Goal: Task Accomplishment & Management: Use online tool/utility

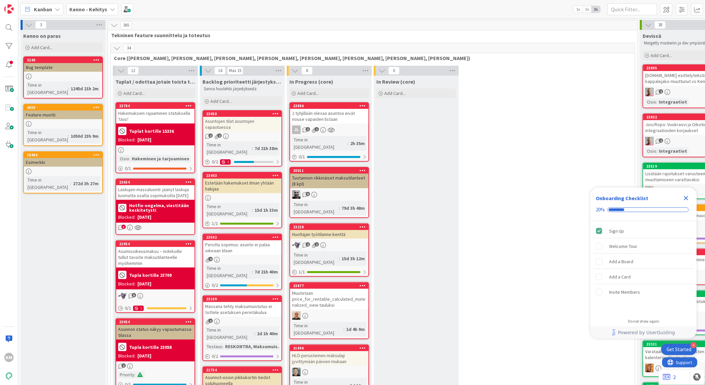
click at [82, 9] on b "Kenno - Kehitys" at bounding box center [88, 9] width 38 height 7
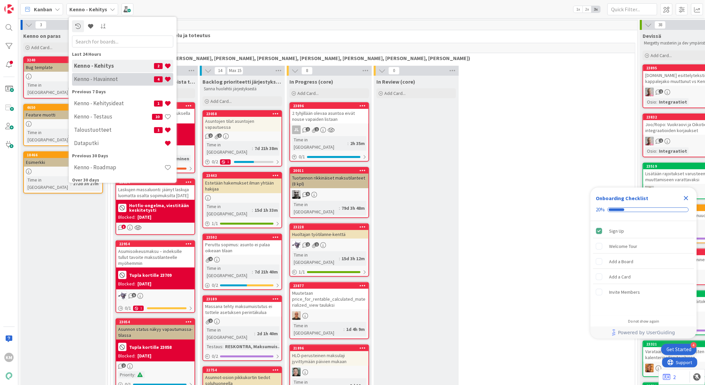
click at [83, 78] on h4 "Kenno - Havainnot" at bounding box center [114, 79] width 80 height 7
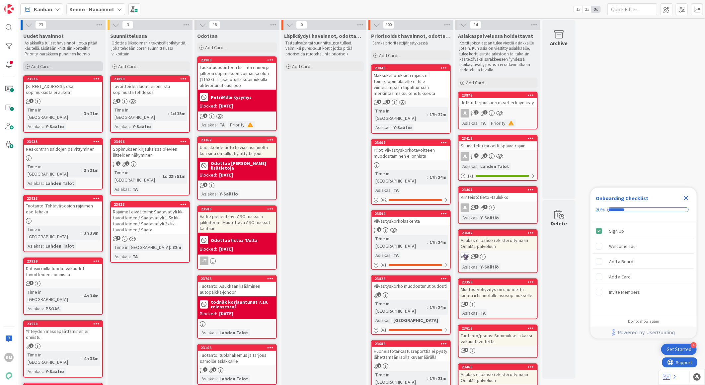
click at [68, 65] on div "Add Card..." at bounding box center [63, 66] width 80 height 10
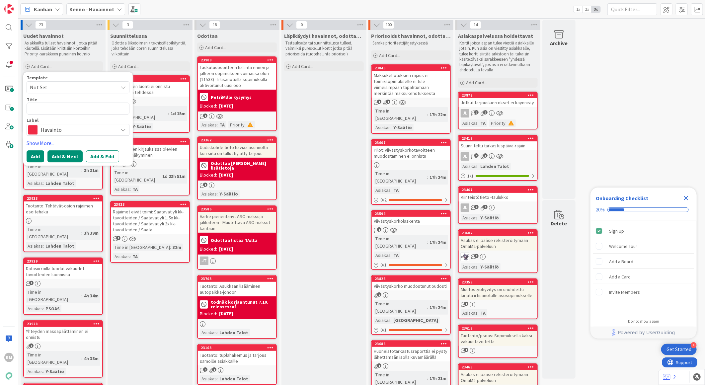
type textarea "x"
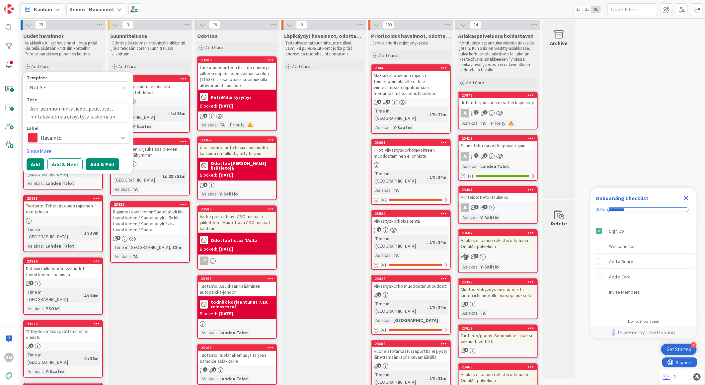
type textarea "Aso-asunnon hintatiedot puuttuvat, hintalaskelmaa ei pystytä laskemaan"
click at [101, 164] on button "Add & Edit" at bounding box center [102, 164] width 33 height 12
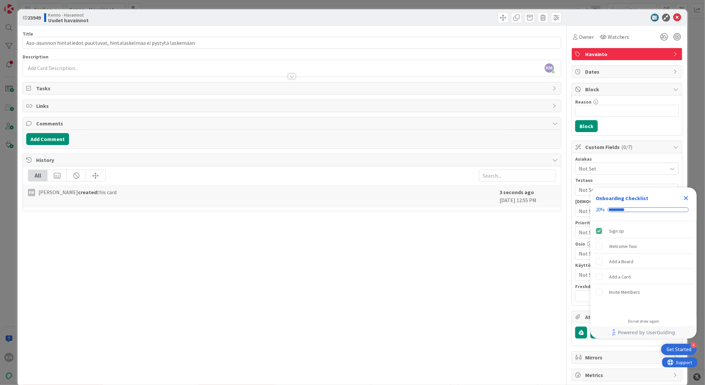
drag, startPoint x: 49, startPoint y: 71, endPoint x: 35, endPoint y: 67, distance: 14.5
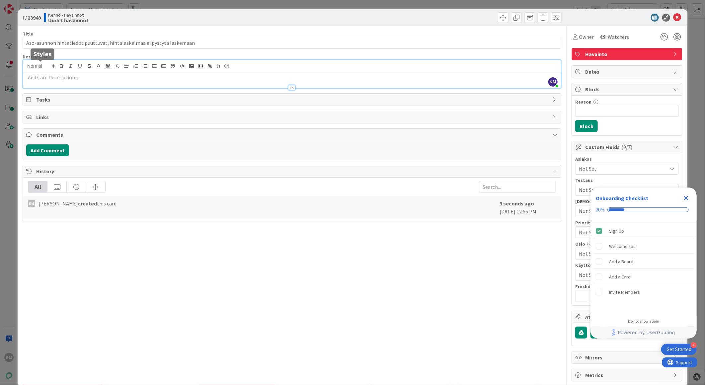
drag, startPoint x: 35, startPoint y: 67, endPoint x: 28, endPoint y: 75, distance: 10.8
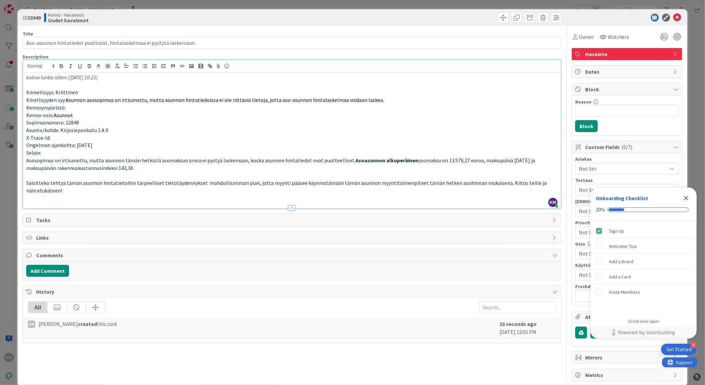
click at [70, 151] on p "Selain:" at bounding box center [291, 153] width 531 height 8
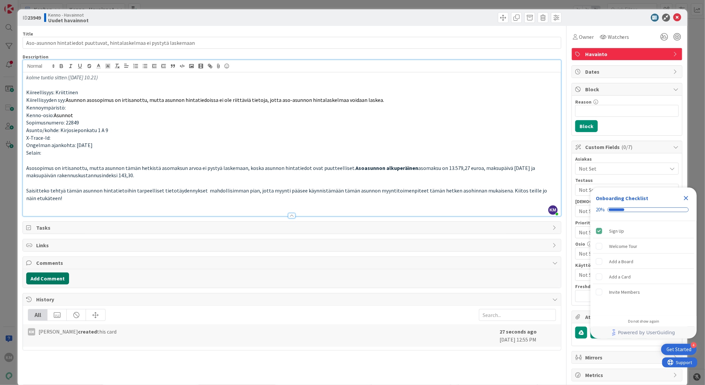
click at [56, 276] on button "Add Comment" at bounding box center [47, 278] width 43 height 12
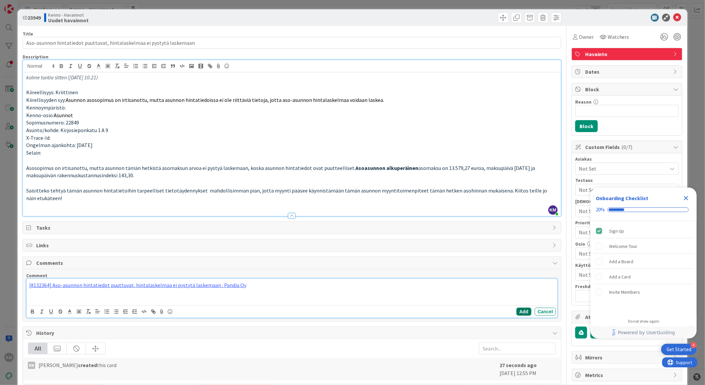
click at [517, 311] on button "Add" at bounding box center [523, 312] width 15 height 8
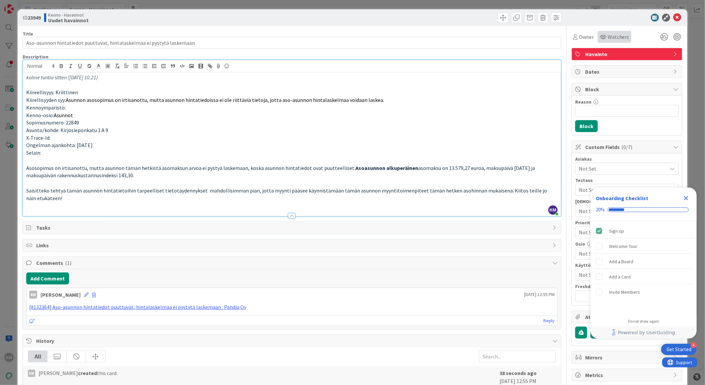
click at [608, 37] on span "Watchers" at bounding box center [619, 37] width 22 height 8
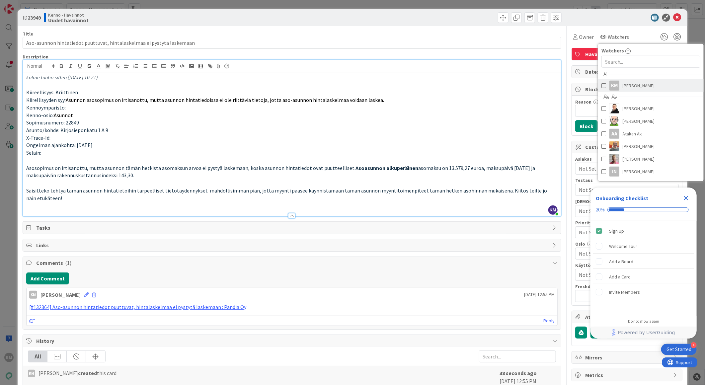
click at [626, 84] on span "[PERSON_NAME]" at bounding box center [639, 86] width 32 height 10
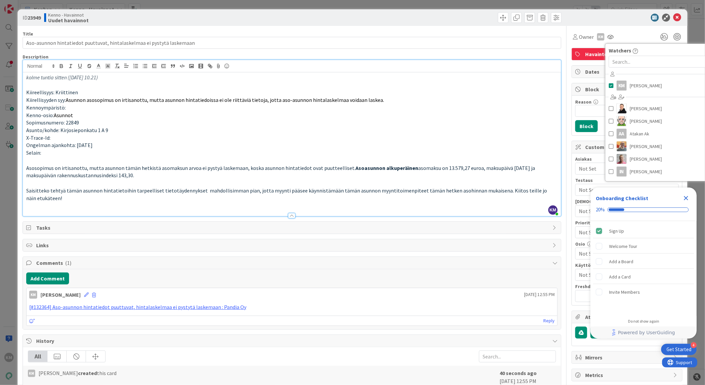
click at [601, 22] on div "ID 23949 Kenno - Havainnot Uudet havainnot" at bounding box center [353, 17] width 670 height 17
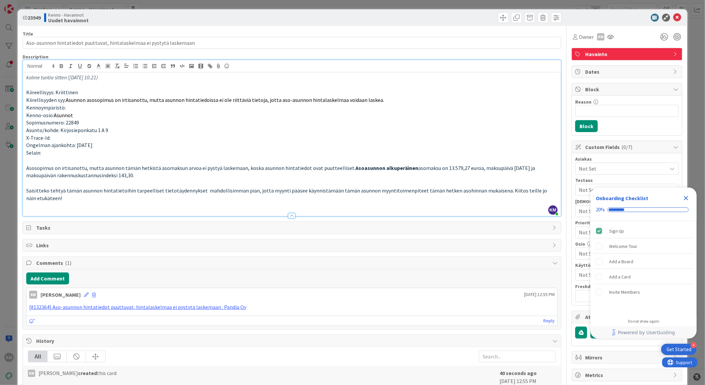
click at [686, 197] on icon "Close Checklist" at bounding box center [686, 198] width 8 height 8
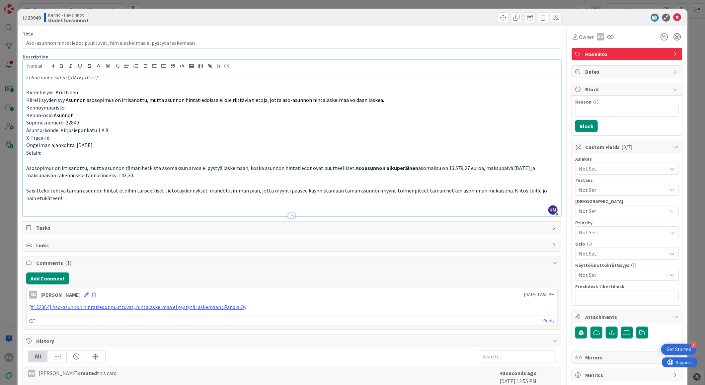
click at [605, 173] on span "Not Set" at bounding box center [623, 169] width 88 height 8
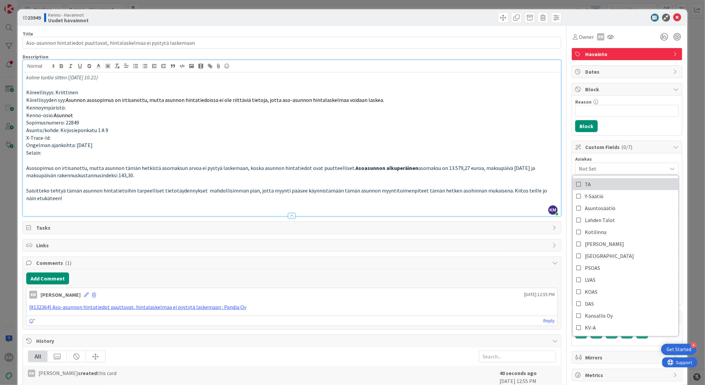
click at [595, 186] on link "TA" at bounding box center [626, 184] width 106 height 12
click at [622, 37] on div "Owner KM Watchers KM [PERSON_NAME] [PERSON_NAME] [PERSON_NAME] AA Atakan Ak [PE…" at bounding box center [626, 37] width 111 height 12
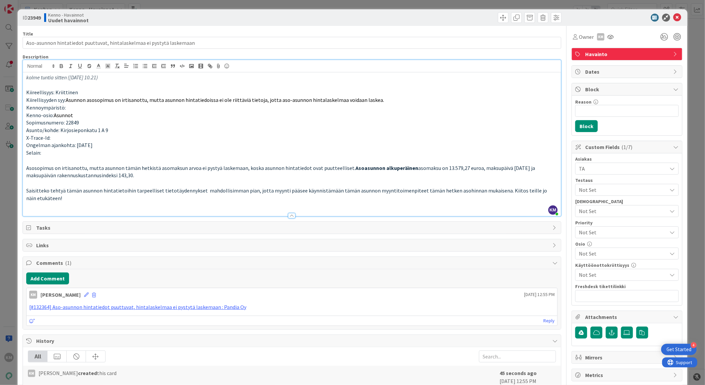
click at [598, 232] on span "Not Set" at bounding box center [621, 232] width 85 height 9
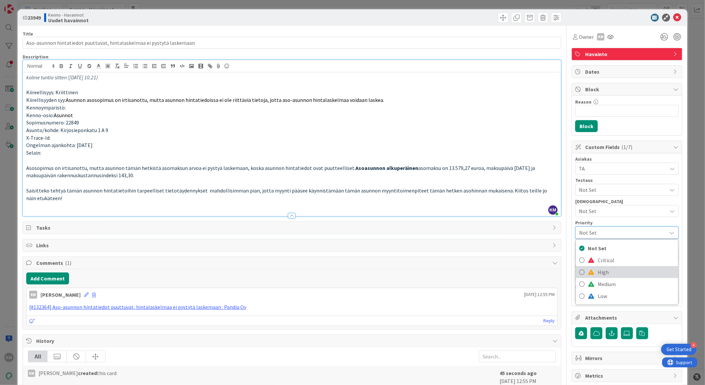
click at [598, 275] on span "High" at bounding box center [636, 272] width 77 height 10
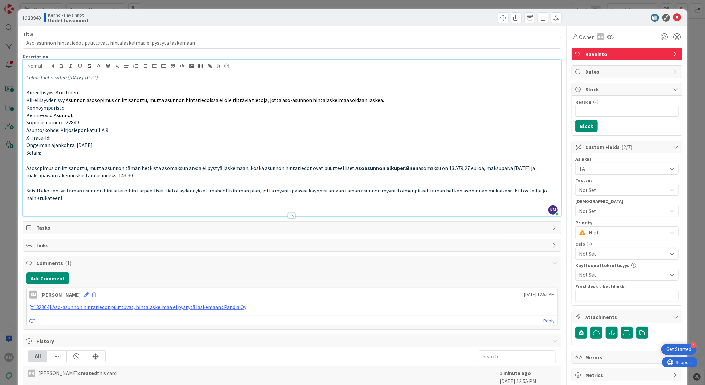
click at [577, 27] on div "Owner KM Watchers KM [PERSON_NAME] [PERSON_NAME] [PERSON_NAME] AA Atakan Ak [PE…" at bounding box center [626, 34] width 111 height 17
click at [595, 331] on button "button" at bounding box center [596, 333] width 12 height 12
click at [623, 329] on label at bounding box center [627, 333] width 12 height 12
click at [621, 327] on input "file" at bounding box center [621, 327] width 0 height 0
click at [34, 18] on b "23949" at bounding box center [34, 17] width 13 height 7
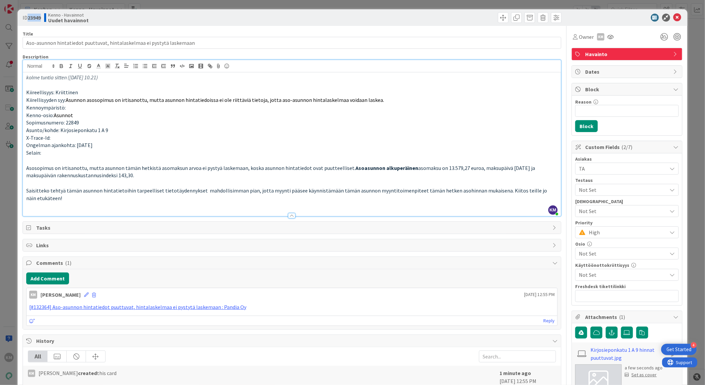
click at [34, 18] on b "23949" at bounding box center [34, 17] width 13 height 7
copy b "23949"
click at [674, 17] on icon at bounding box center [677, 18] width 8 height 8
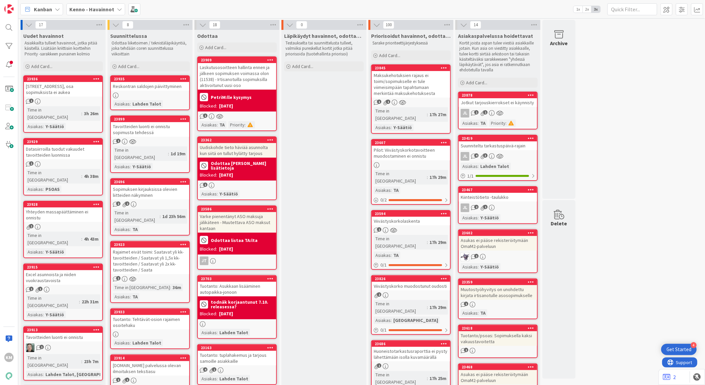
click at [494, 104] on div "Jotkut tarjouskierrokset ei käynnisty" at bounding box center [498, 102] width 78 height 9
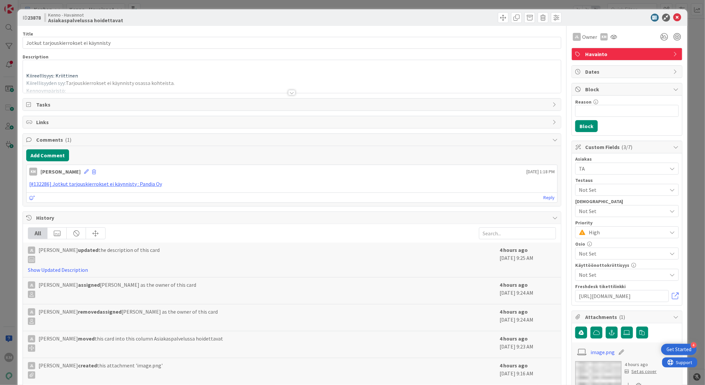
click at [290, 92] on div at bounding box center [291, 92] width 7 height 5
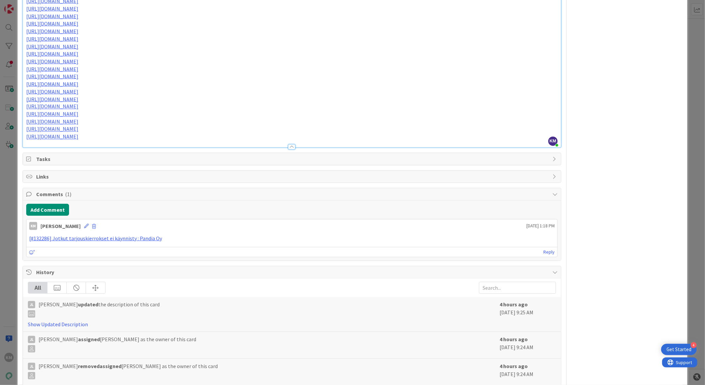
scroll to position [701, 0]
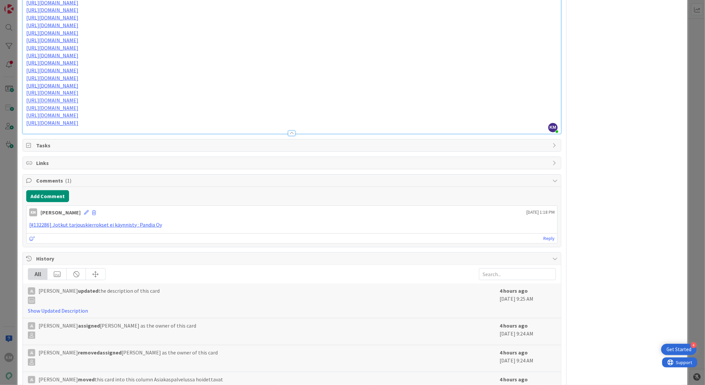
drag, startPoint x: 379, startPoint y: 135, endPoint x: 506, endPoint y: 139, distance: 127.8
copy div "Tässä suorat linkit asuntoihin, joiden tarjouskierrokset ovat epäonnistuneet [D…"
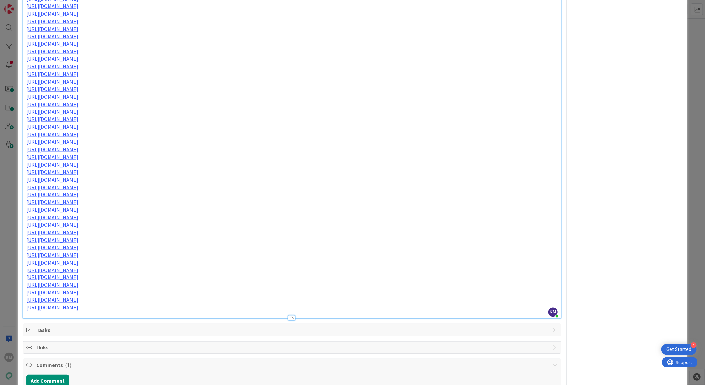
scroll to position [627, 0]
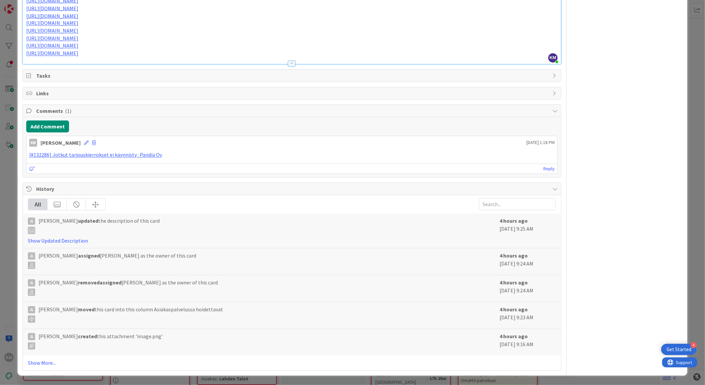
scroll to position [1025, 0]
drag, startPoint x: 25, startPoint y: 74, endPoint x: 166, endPoint y: 201, distance: 190.4
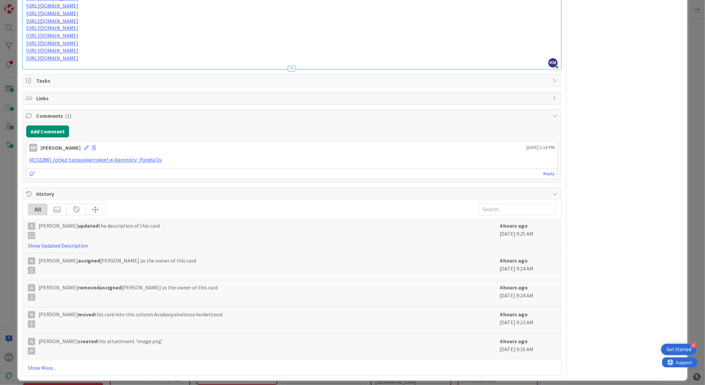
scroll to position [656, 0]
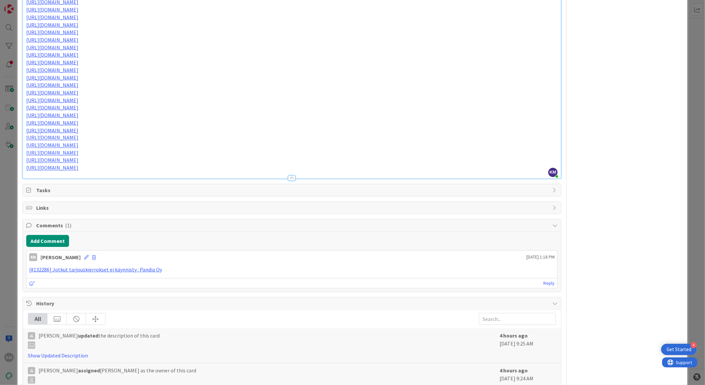
copy div "[URL][DOMAIN_NAME] [URL][DOMAIN_NAME] [URL][DOMAIN_NAME] [URL][DOMAIN_NAME] [UR…"
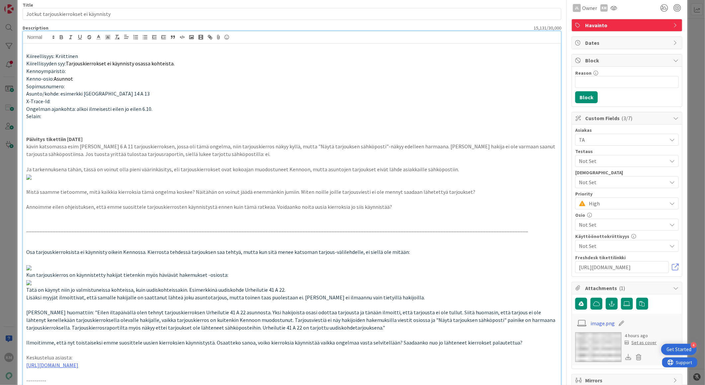
scroll to position [0, 0]
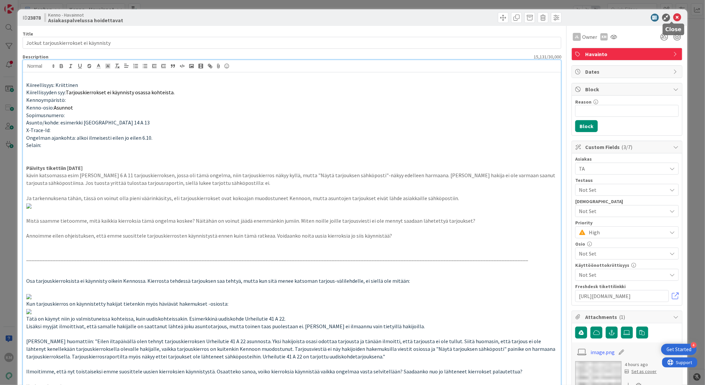
click at [673, 18] on icon at bounding box center [677, 18] width 8 height 8
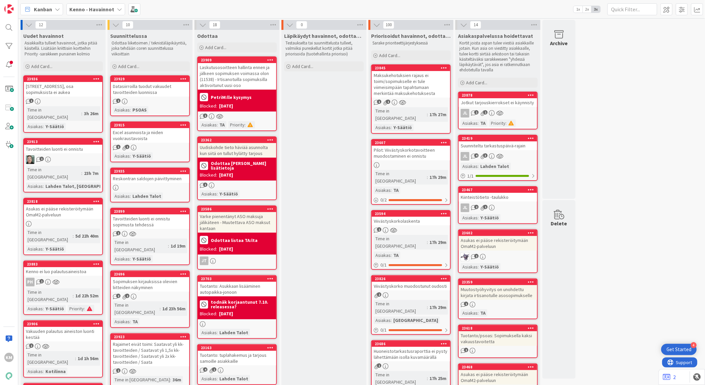
click at [508, 109] on div "JL 1 1" at bounding box center [498, 113] width 78 height 9
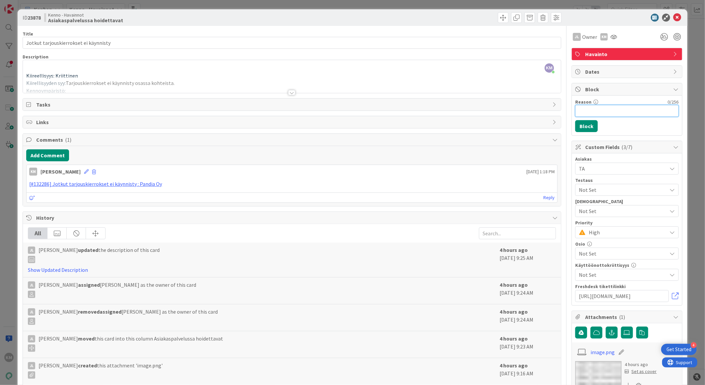
click at [583, 108] on input "Reason" at bounding box center [627, 111] width 104 height 12
type input "Odottaa asiakasta"
click at [582, 127] on button "Block" at bounding box center [586, 126] width 23 height 12
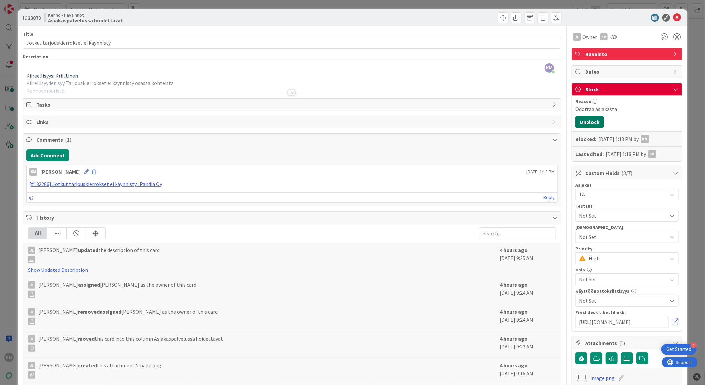
click at [581, 125] on button "Unblock" at bounding box center [589, 122] width 29 height 12
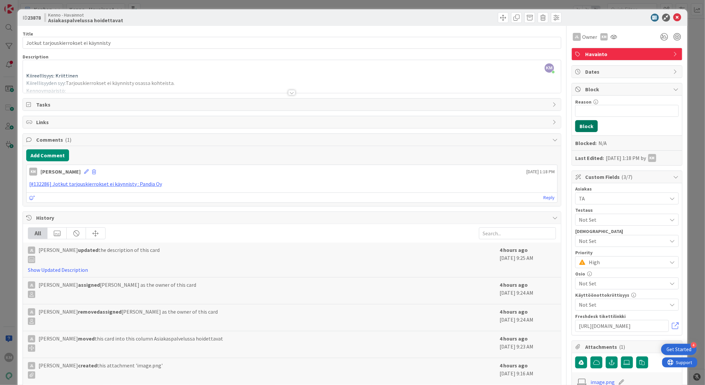
click at [581, 125] on button "Block" at bounding box center [586, 126] width 23 height 12
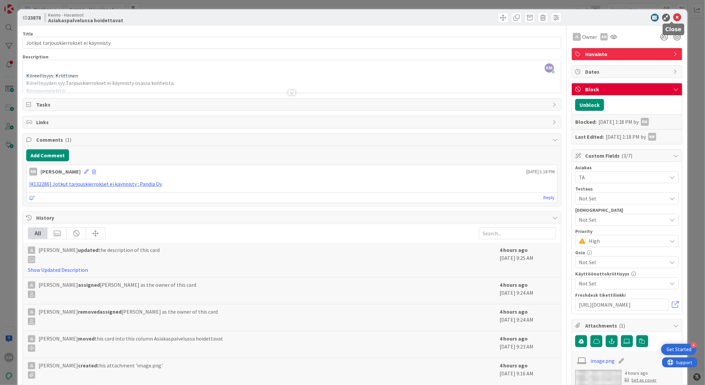
click at [673, 19] on icon at bounding box center [677, 18] width 8 height 8
